Goal: Task Accomplishment & Management: Manage account settings

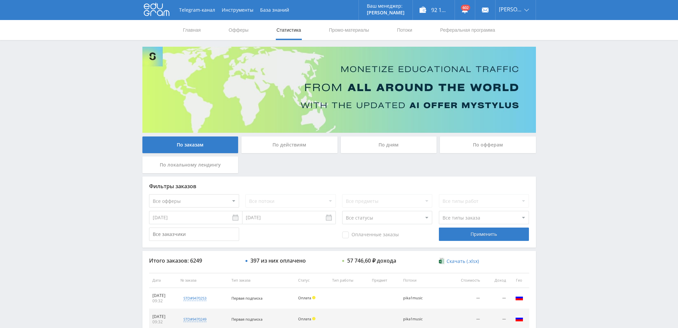
scroll to position [231, 0]
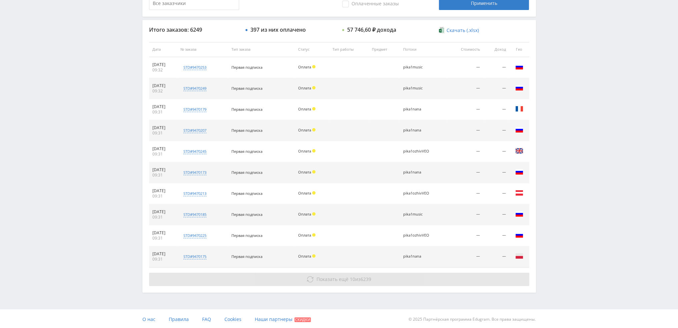
click at [342, 279] on span "Показать ещё" at bounding box center [333, 279] width 32 height 6
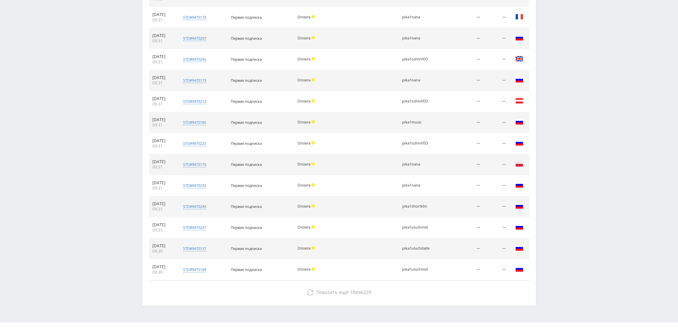
scroll to position [336, 0]
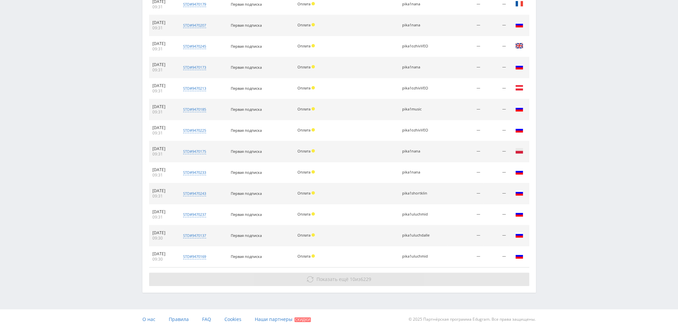
click at [355, 279] on span "Показать ещё 10 из 6229" at bounding box center [344, 279] width 55 height 6
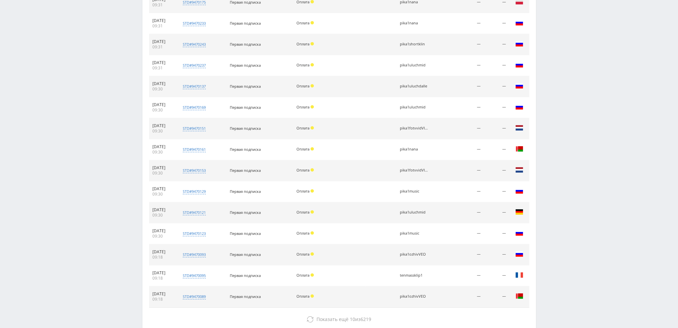
scroll to position [524, 0]
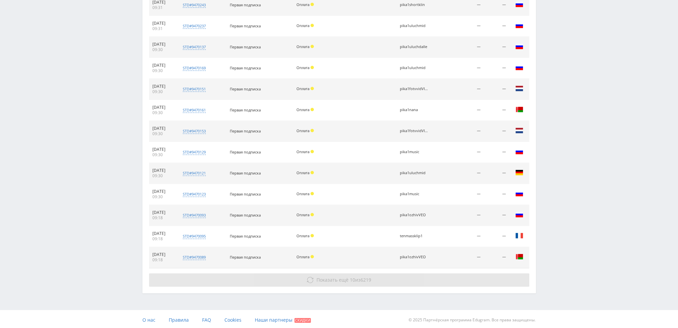
click at [339, 278] on span "Показать ещё" at bounding box center [333, 280] width 32 height 6
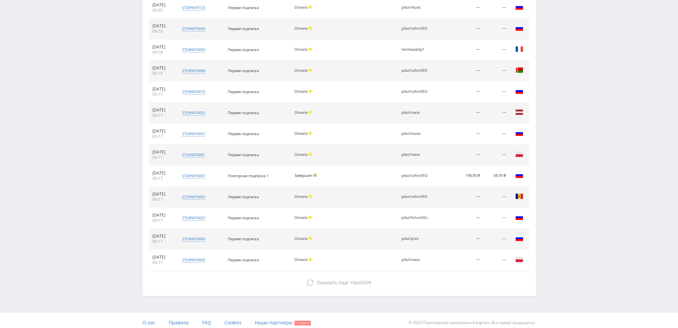
scroll to position [713, 0]
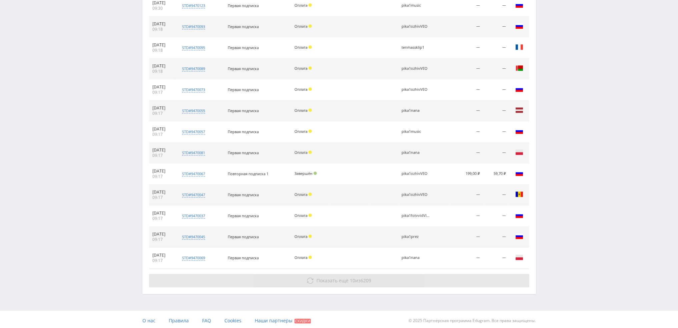
click at [344, 282] on button "Показать ещё 10 из 6209" at bounding box center [339, 280] width 380 height 13
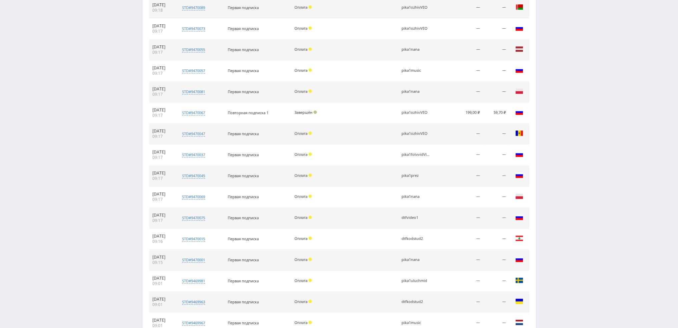
scroll to position [859, 0]
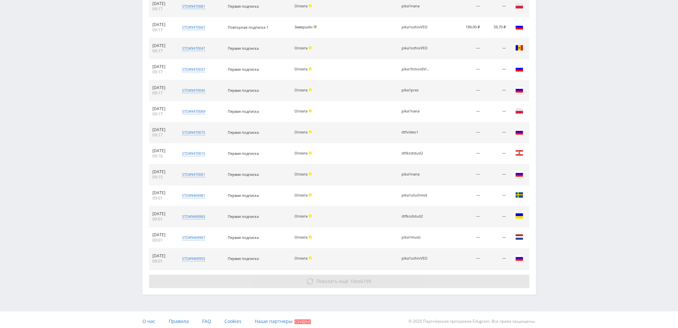
click at [345, 279] on span "Показать ещё" at bounding box center [333, 281] width 32 height 6
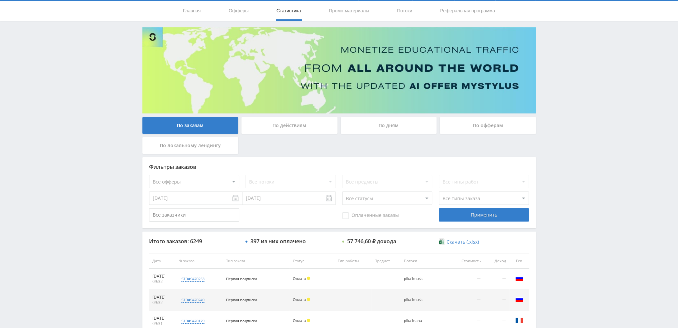
scroll to position [0, 0]
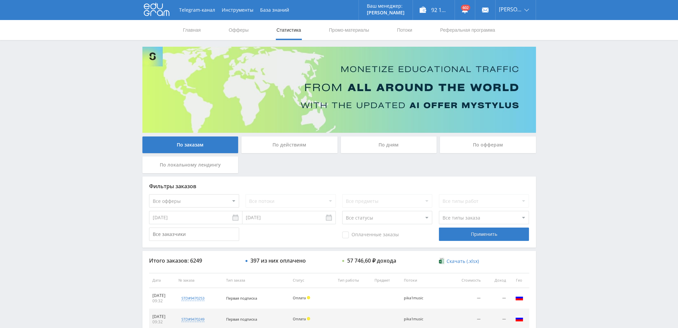
click at [377, 145] on div "По дням" at bounding box center [389, 144] width 96 height 17
click at [0, 0] on input "По дням" at bounding box center [0, 0] width 0 height 0
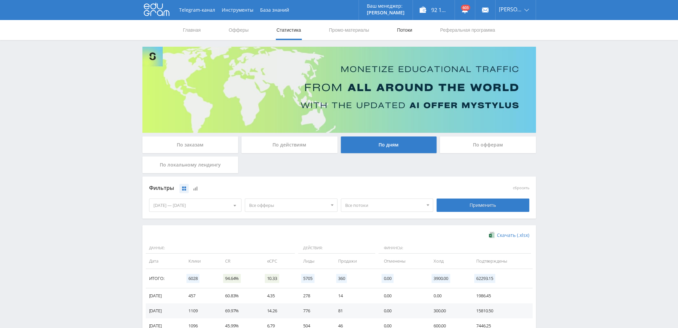
click at [404, 32] on link "Потоки" at bounding box center [404, 30] width 17 height 20
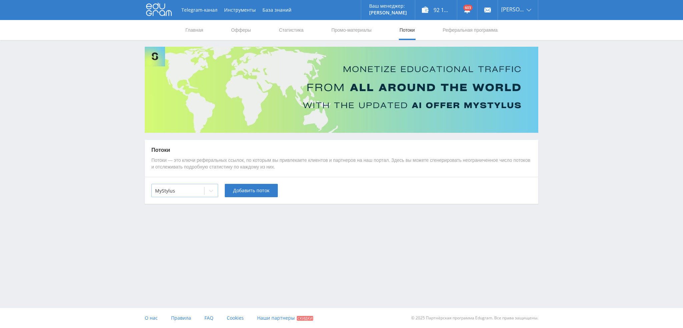
click at [192, 191] on div at bounding box center [178, 190] width 46 height 7
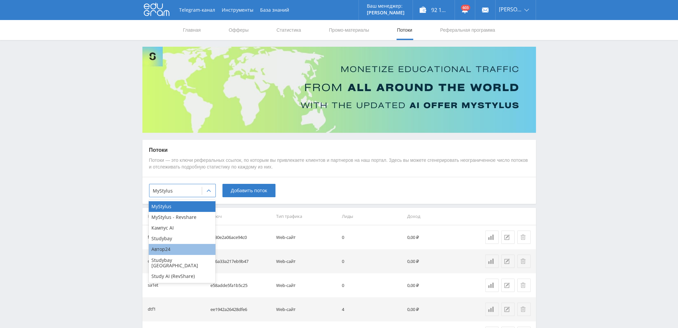
click at [175, 249] on div "Автор24" at bounding box center [182, 249] width 67 height 11
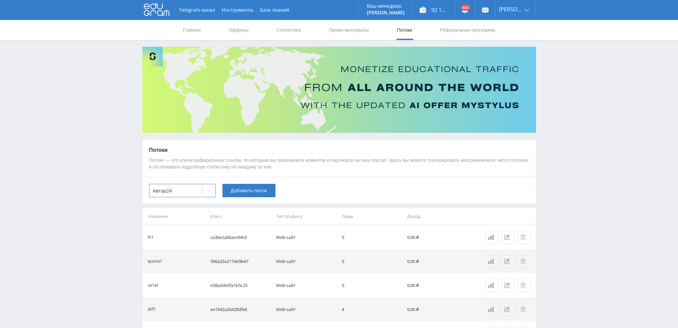
click at [254, 180] on div "option Автор24, selected. Автор24 Добавить поток" at bounding box center [339, 190] width 394 height 27
click at [253, 193] on span "Добавить поток" at bounding box center [249, 190] width 36 height 5
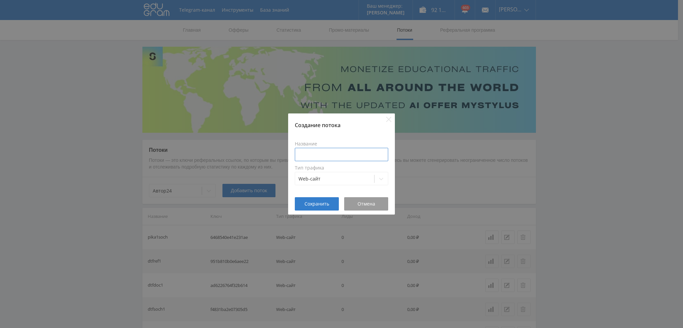
click at [315, 155] on input at bounding box center [341, 154] width 93 height 13
type input "в"
type input "pika1esse"
click at [316, 203] on span "Сохранить" at bounding box center [317, 203] width 25 height 5
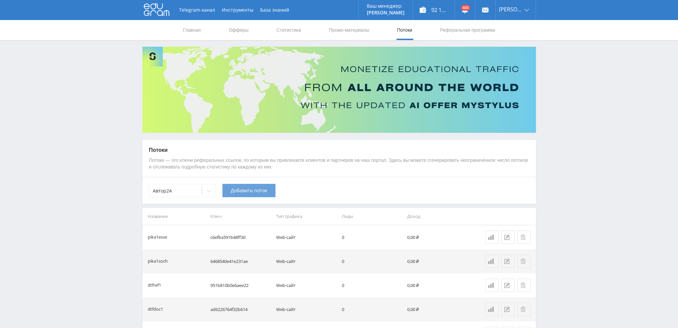
click at [250, 193] on span "Добавить поток" at bounding box center [249, 190] width 36 height 5
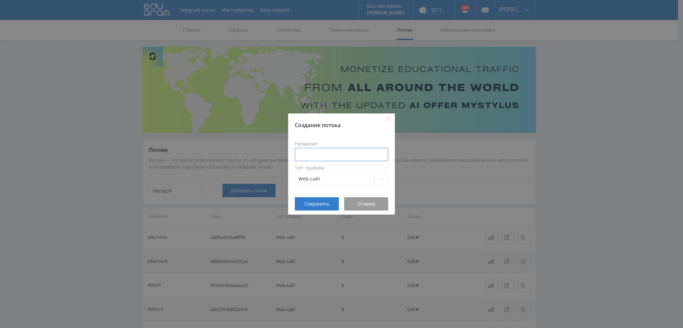
click at [323, 149] on input at bounding box center [341, 154] width 93 height 13
type input "pika1refdoc"
click at [320, 203] on span "Сохранить" at bounding box center [317, 203] width 25 height 5
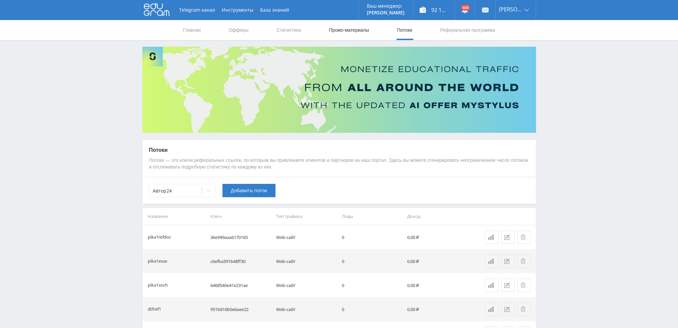
click at [336, 29] on link "Промо-материалы" at bounding box center [348, 30] width 41 height 20
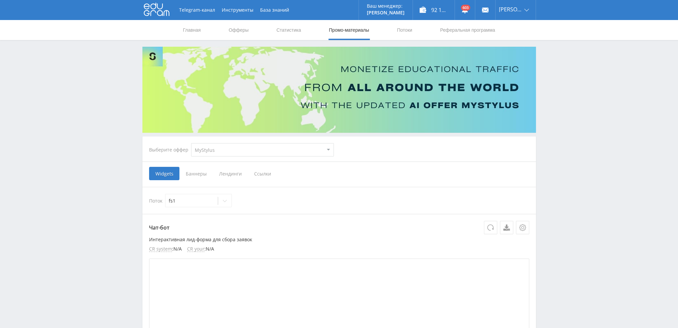
click at [228, 151] on select "MyStylus MyStylus - Revshare Кампус AI Studybay Автор24 Studybay [GEOGRAPHIC_DA…" at bounding box center [262, 149] width 143 height 13
select select "1"
click at [191, 143] on select "MyStylus MyStylus - Revshare Кампус AI Studybay Автор24 Studybay [GEOGRAPHIC_DA…" at bounding box center [262, 149] width 143 height 13
select select "1"
click at [338, 173] on span "Ссылки" at bounding box center [338, 173] width 29 height 13
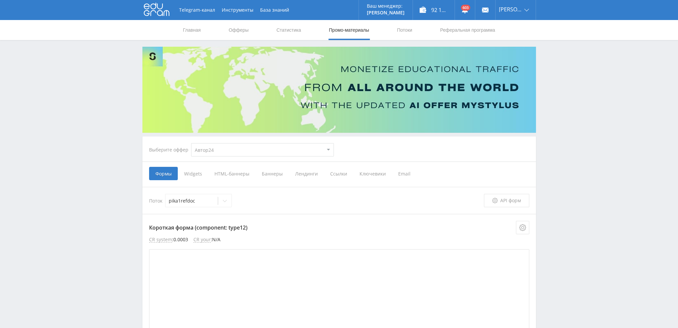
click at [0, 0] on input "Ссылки" at bounding box center [0, 0] width 0 height 0
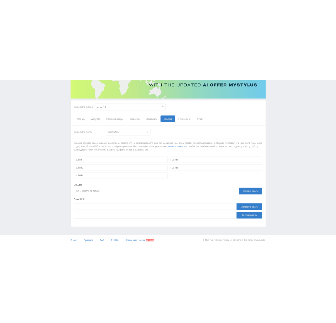
scroll to position [100, 0]
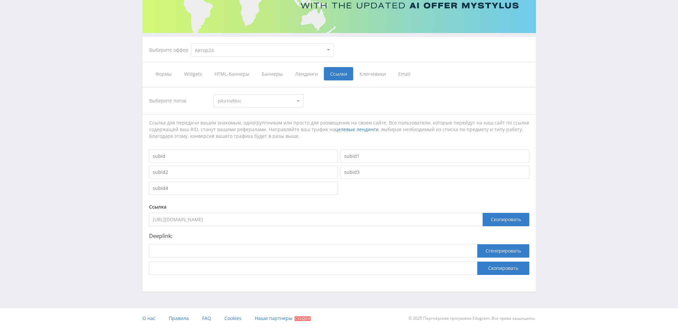
drag, startPoint x: 300, startPoint y: 218, endPoint x: 125, endPoint y: 224, distance: 174.6
click at [125, 222] on div "Telegram-канал Инструменты База знаний Ваш менеджер: [PERSON_NAME] [PERSON_NAME…" at bounding box center [339, 114] width 678 height 428
click at [239, 102] on span "pika1refdoc" at bounding box center [255, 100] width 75 height 13
click at [233, 122] on button "pika1esse" at bounding box center [258, 122] width 89 height 9
drag, startPoint x: 281, startPoint y: 221, endPoint x: 100, endPoint y: 223, distance: 180.8
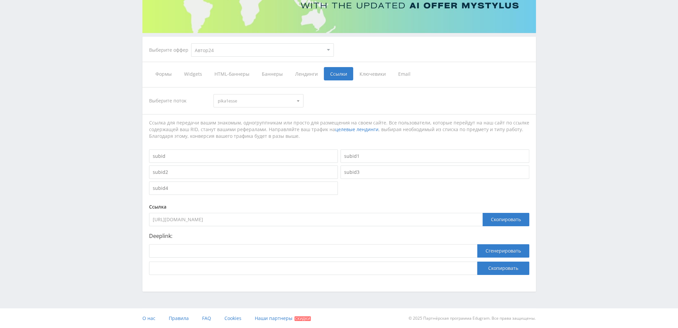
click at [100, 223] on div "Telegram-канал Инструменты База знаний Ваш менеджер: [PERSON_NAME] [PERSON_NAME…" at bounding box center [339, 114] width 678 height 428
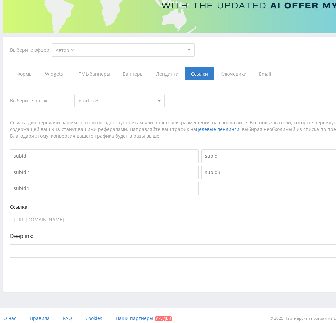
click at [124, 97] on span "pika1esse" at bounding box center [116, 100] width 75 height 13
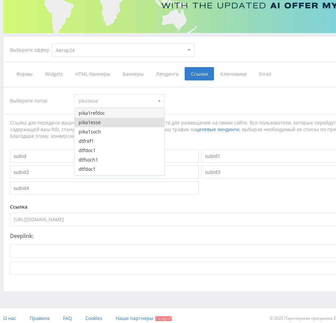
click at [98, 114] on button "pika1refdoc" at bounding box center [119, 112] width 89 height 9
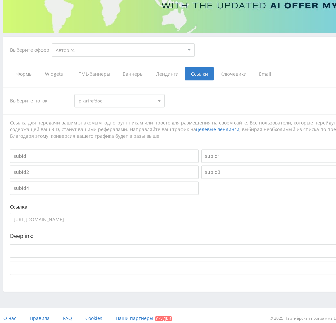
drag, startPoint x: 159, startPoint y: 221, endPoint x: 0, endPoint y: 220, distance: 159.8
click at [0, 220] on html at bounding box center [168, 61] width 336 height 323
